Goal: Information Seeking & Learning: Learn about a topic

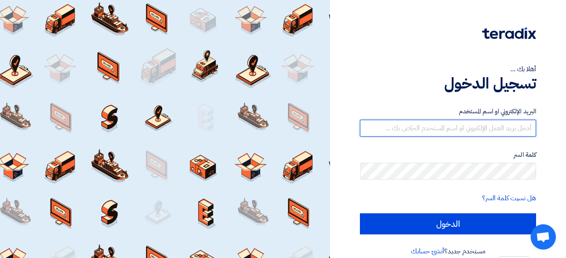
click at [510, 126] on input "text" at bounding box center [448, 128] width 176 height 17
type input "[EMAIL_ADDRESS][DOMAIN_NAME]"
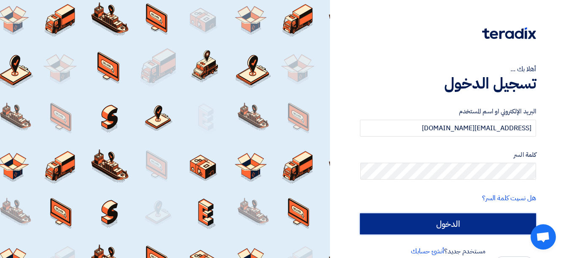
click at [452, 218] on input "الدخول" at bounding box center [448, 223] width 176 height 21
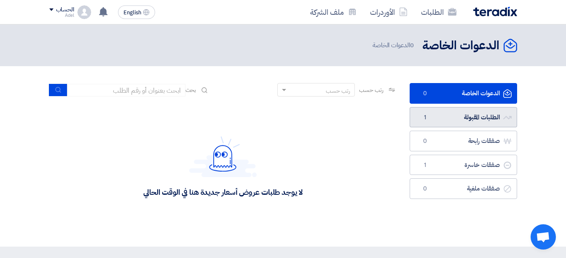
click at [492, 116] on link "الطلبات المقبولة الطلبات المقبولة 1" at bounding box center [463, 117] width 107 height 21
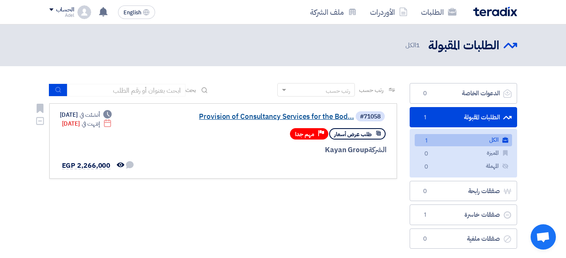
click at [324, 115] on link "Provision of Consultancy Services for the Bod..." at bounding box center [269, 117] width 169 height 8
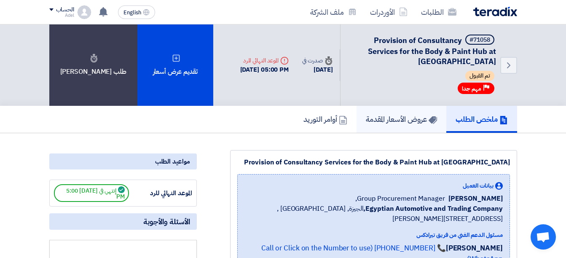
click at [405, 118] on h5 "عروض الأسعار المقدمة" at bounding box center [401, 119] width 71 height 10
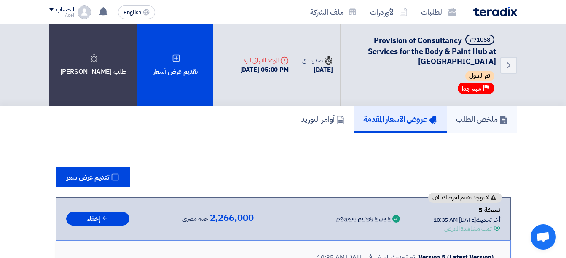
click at [482, 119] on h5 "ملخص الطلب" at bounding box center [482, 119] width 52 height 10
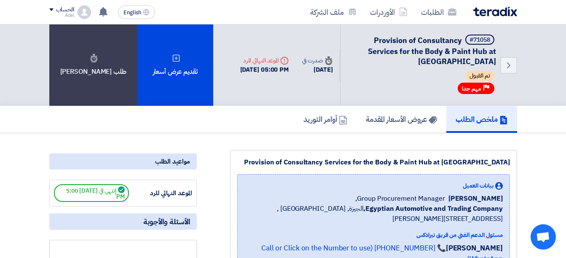
click at [498, 13] on img at bounding box center [495, 12] width 44 height 10
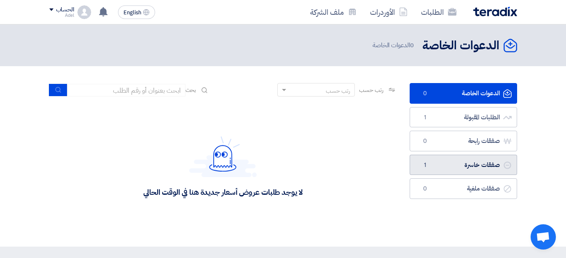
click at [482, 165] on link "صفقات خاسرة صفقات خاسرة 1" at bounding box center [463, 165] width 107 height 21
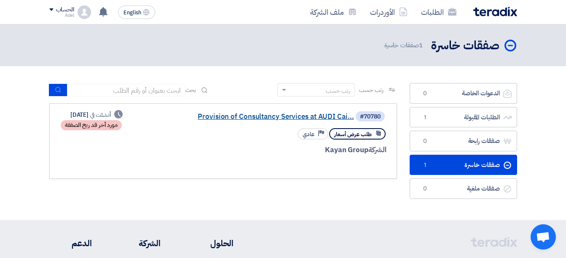
click at [325, 113] on link "Provision of Consultancy Services at AUDI Cai..." at bounding box center [269, 117] width 169 height 8
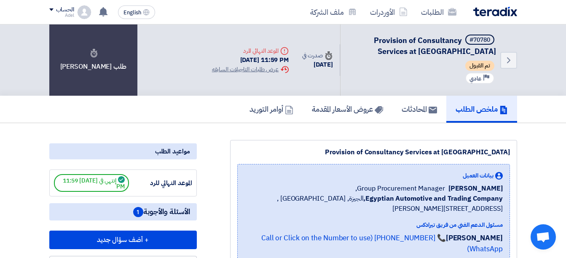
click at [495, 12] on img at bounding box center [495, 12] width 44 height 10
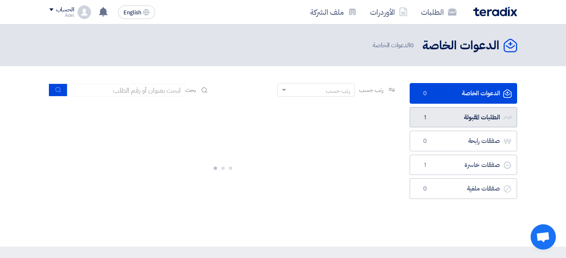
click at [483, 115] on link "الطلبات المقبولة الطلبات المقبولة 1" at bounding box center [463, 117] width 107 height 21
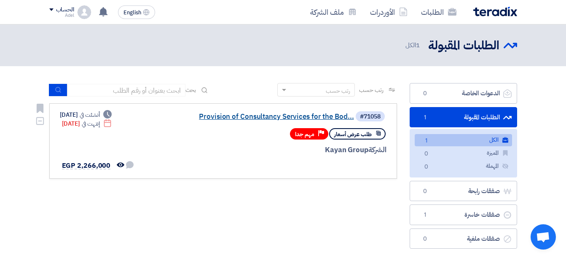
click at [323, 114] on link "Provision of Consultancy Services for the Bod..." at bounding box center [269, 117] width 169 height 8
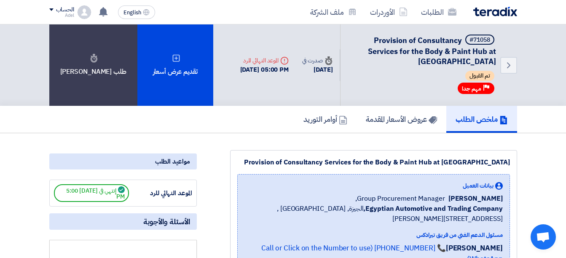
click at [457, 166] on div "Provision of Consultancy Services for the Body & Paint Hub at [GEOGRAPHIC_DATA]" at bounding box center [373, 162] width 273 height 10
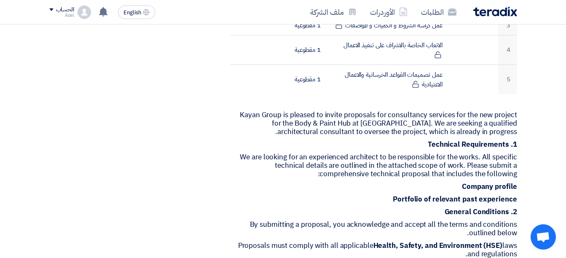
scroll to position [379, 0]
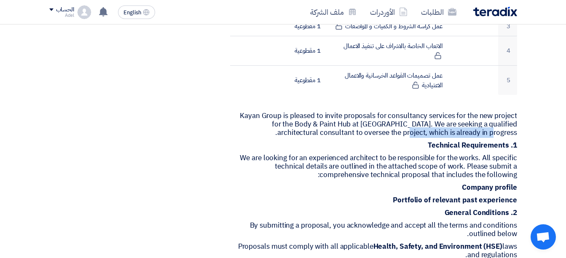
drag, startPoint x: 429, startPoint y: 132, endPoint x: 517, endPoint y: 133, distance: 88.5
click at [517, 133] on div "Provision of Consultancy Services for the Body & Paint Hub at [GEOGRAPHIC_DATA]…" at bounding box center [363, 221] width 320 height 900
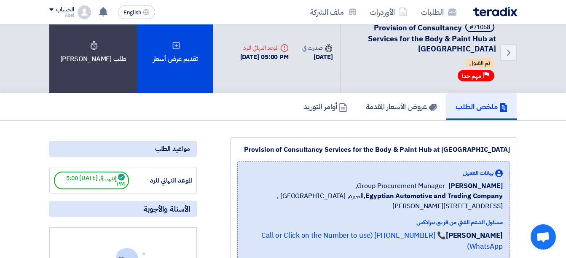
scroll to position [0, 0]
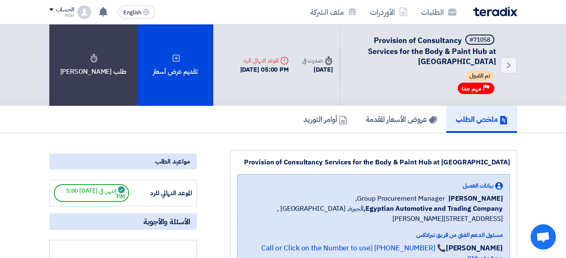
click at [505, 13] on img at bounding box center [495, 12] width 44 height 10
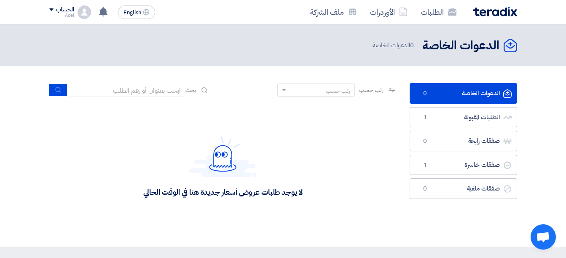
click at [342, 87] on div "رتب حسب" at bounding box center [338, 90] width 24 height 9
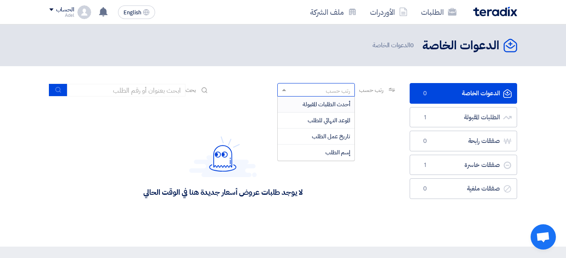
click at [342, 88] on div "رتب حسب" at bounding box center [338, 90] width 24 height 9
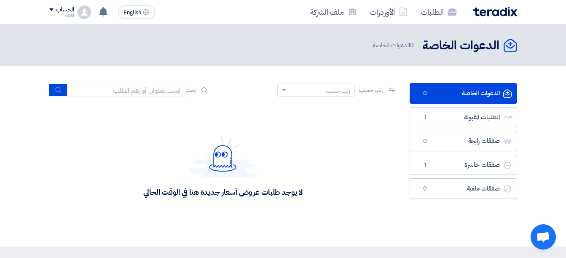
click at [345, 98] on div "رتب حسب رتب حسب بحث" at bounding box center [223, 93] width 348 height 20
click at [343, 93] on div "رتب حسب" at bounding box center [338, 90] width 24 height 9
